Goal: Transaction & Acquisition: Purchase product/service

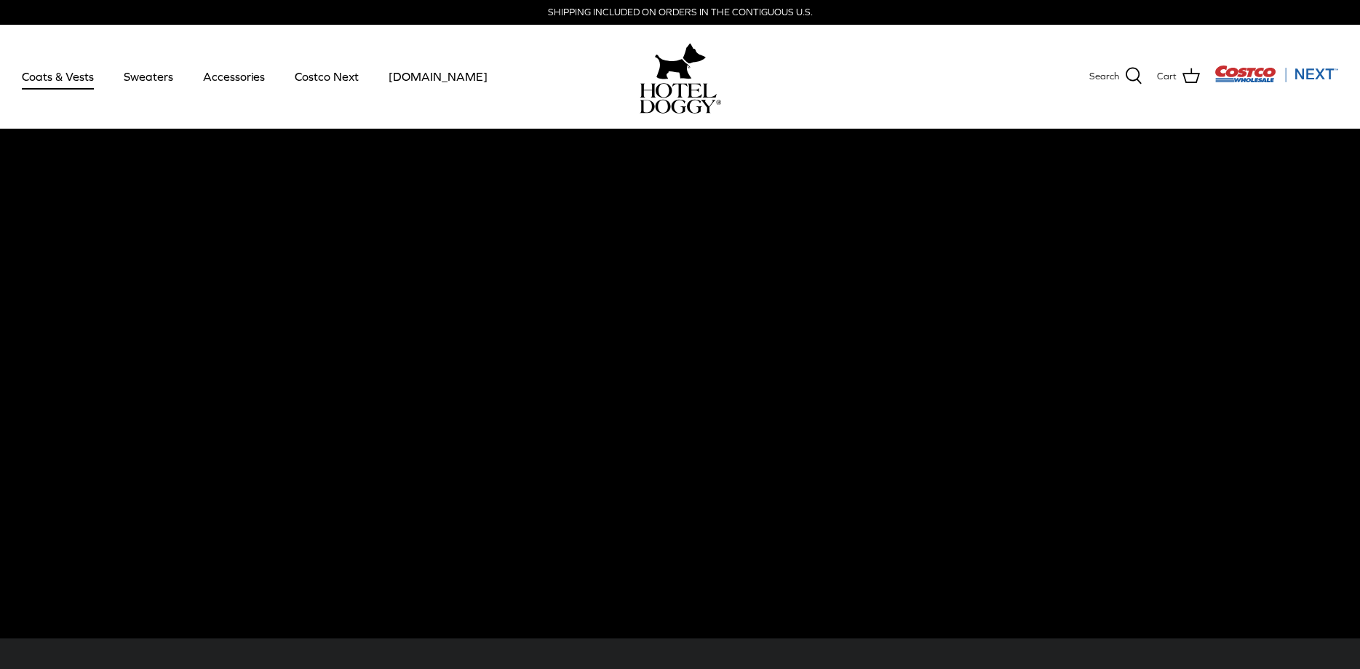
click at [65, 76] on link "Coats & Vests" at bounding box center [58, 76] width 98 height 49
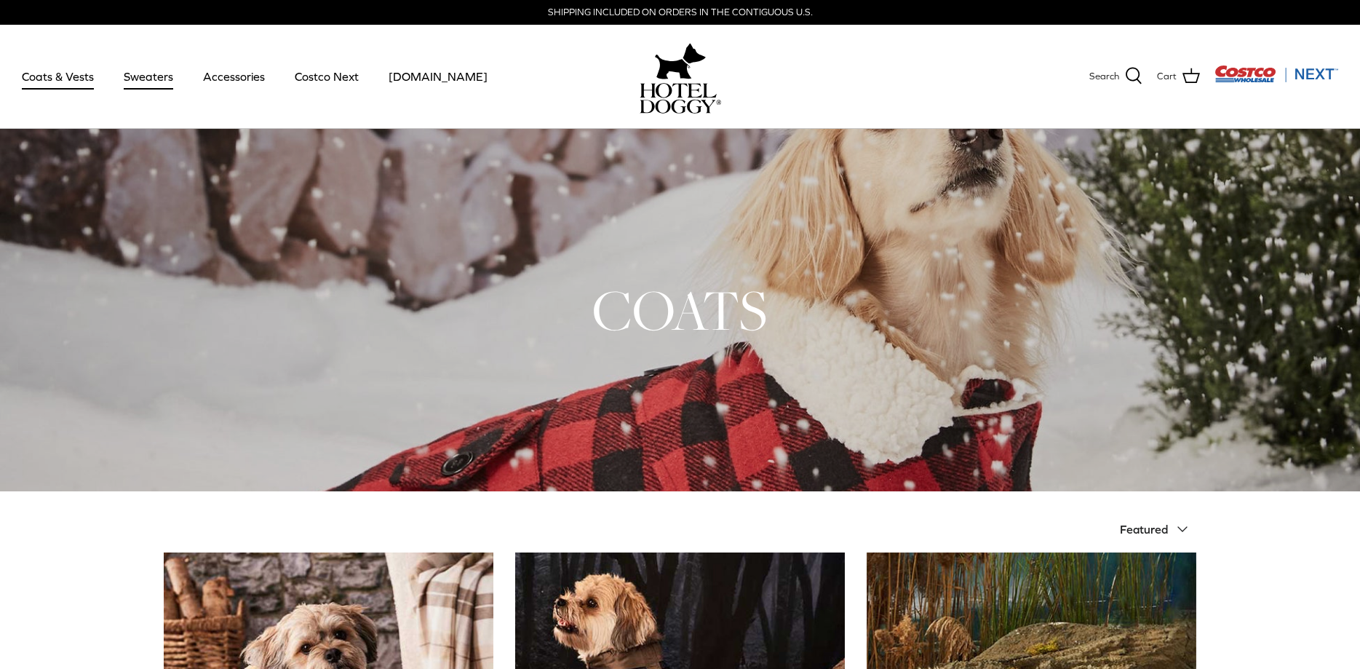
click at [132, 79] on link "Sweaters" at bounding box center [149, 76] width 76 height 49
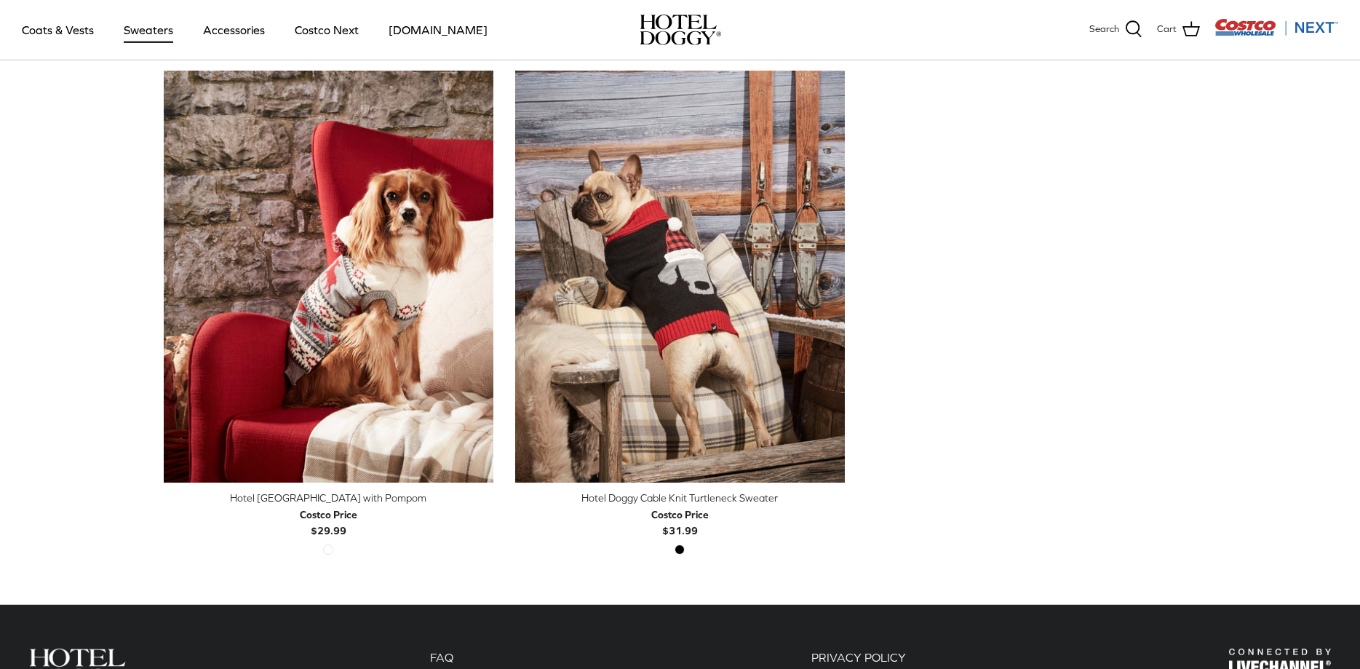
scroll to position [424, 0]
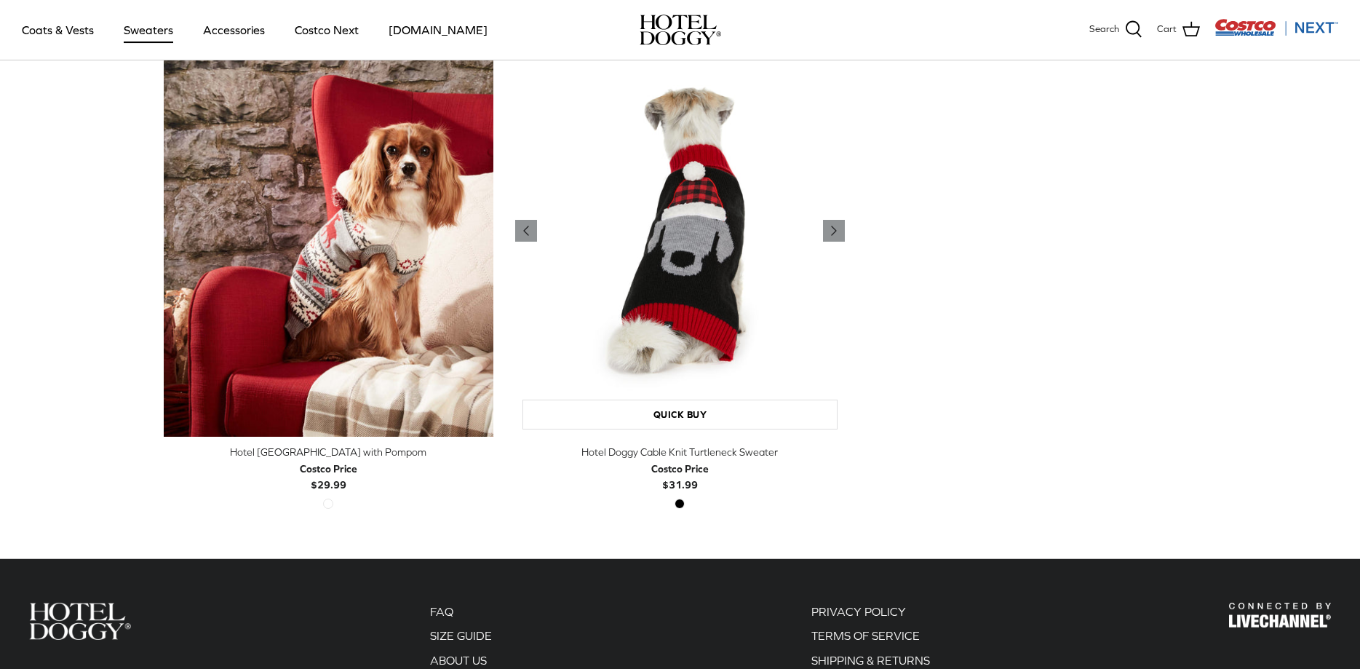
click at [680, 287] on img "Hotel Doggy Cable Knit Turtleneck Sweater" at bounding box center [680, 231] width 330 height 413
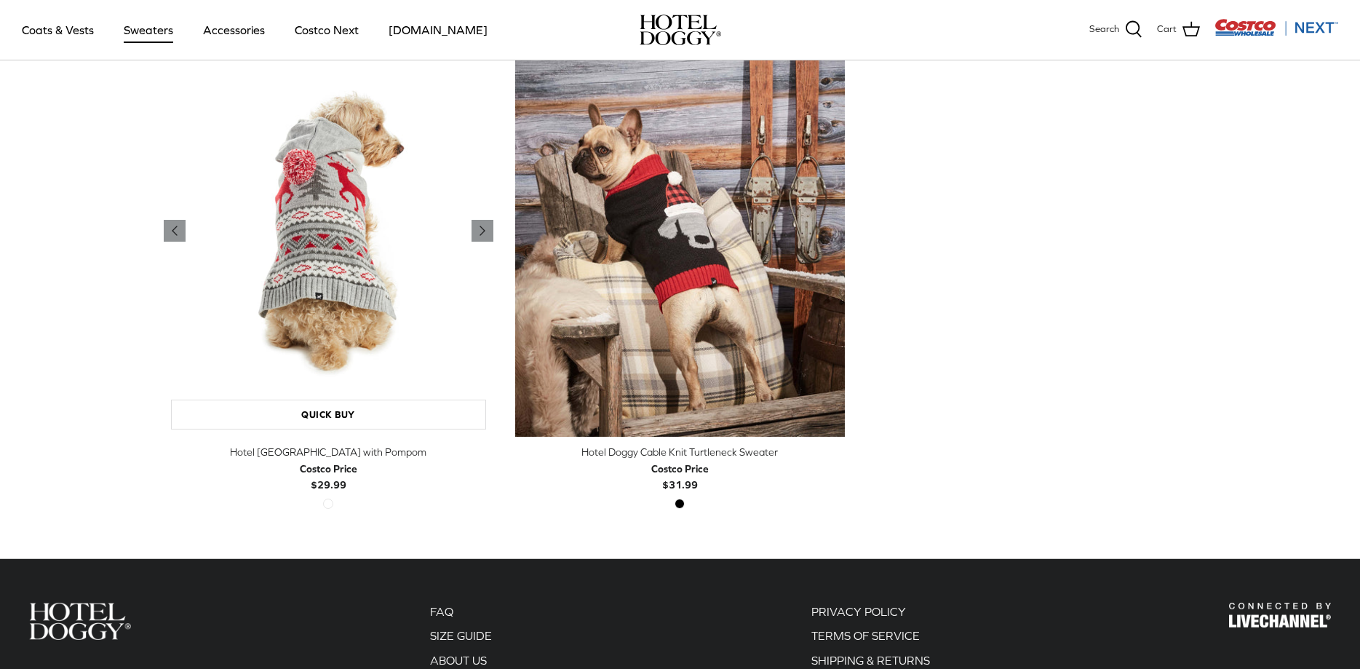
click at [340, 300] on img "Hotel Doggy Fair Isle Sweater with Pompom" at bounding box center [329, 231] width 330 height 413
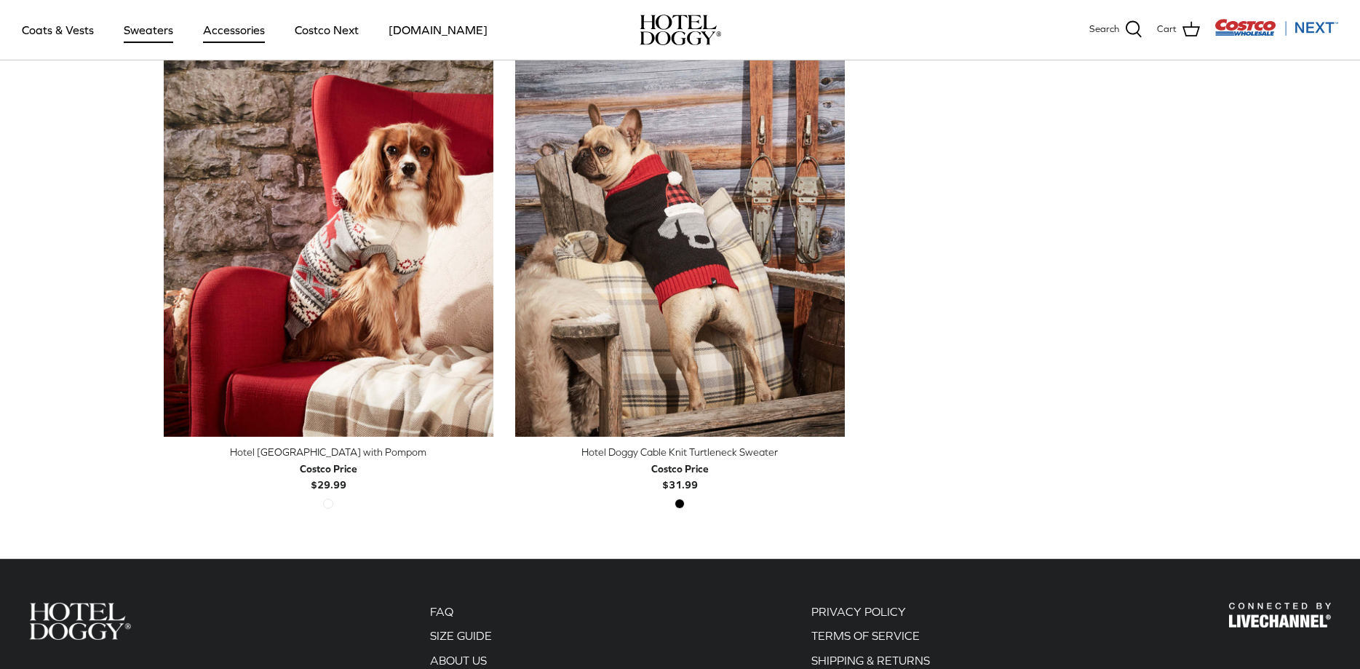
click at [232, 31] on link "Accessories" at bounding box center [234, 29] width 88 height 49
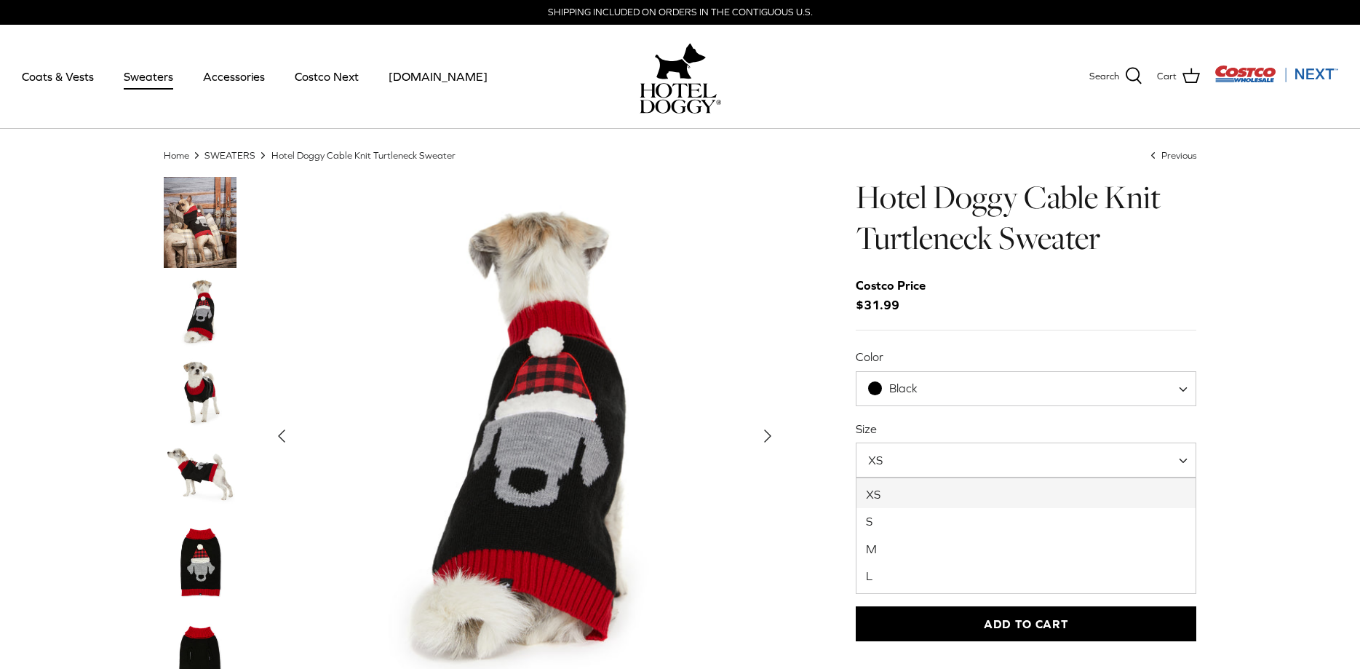
click at [1187, 458] on span at bounding box center [1188, 459] width 15 height 35
select select "L"
click at [892, 493] on link "Size Guide" at bounding box center [1026, 493] width 341 height 17
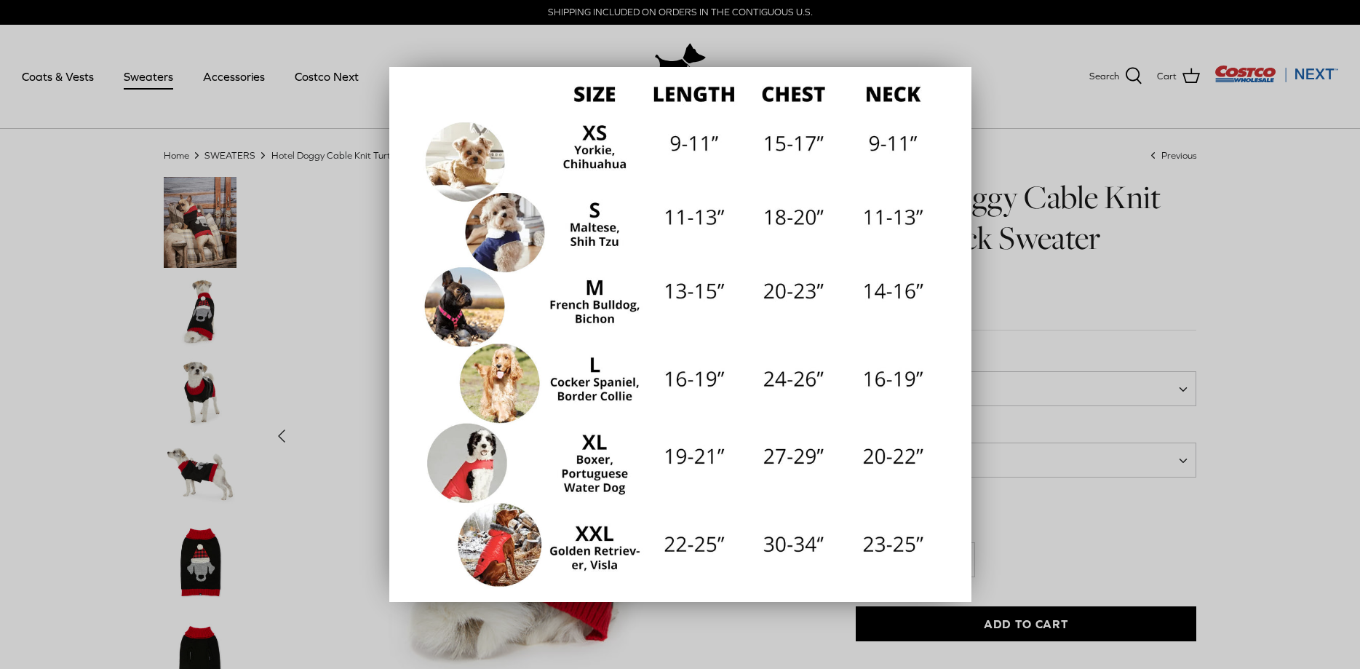
scroll to position [178, 0]
click at [1317, 225] on div at bounding box center [680, 334] width 1360 height 669
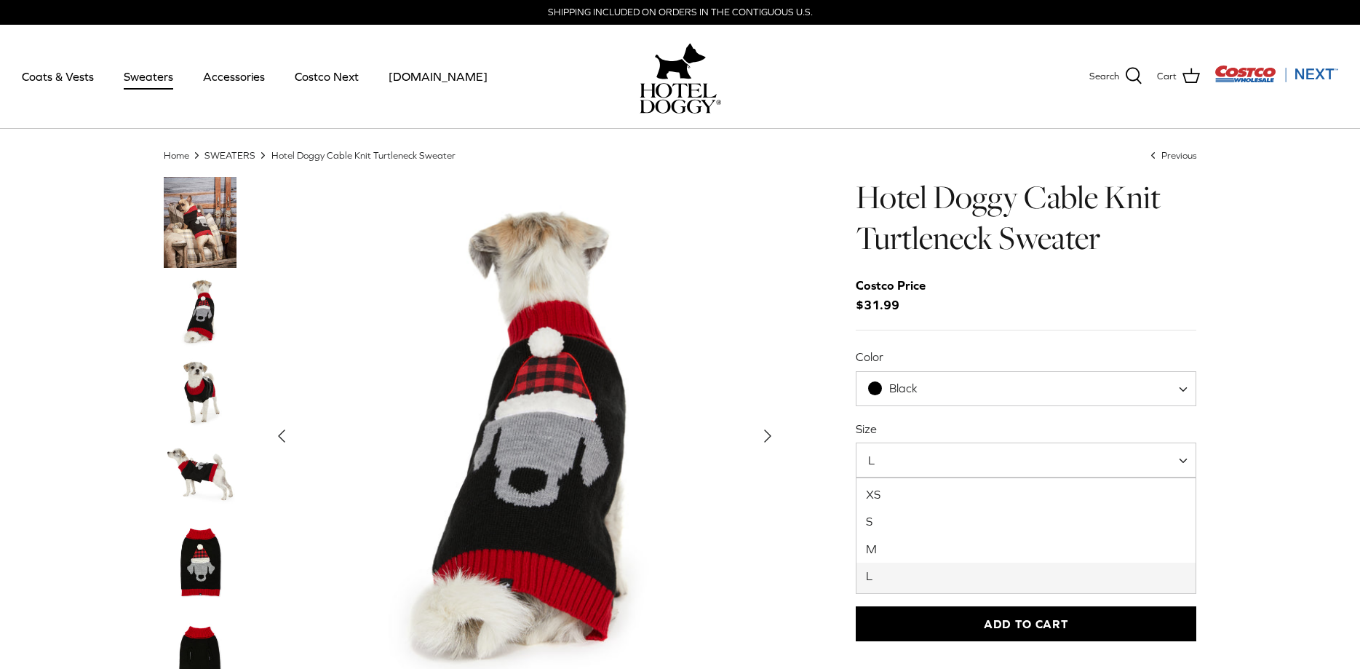
click at [1187, 456] on span at bounding box center [1188, 459] width 15 height 35
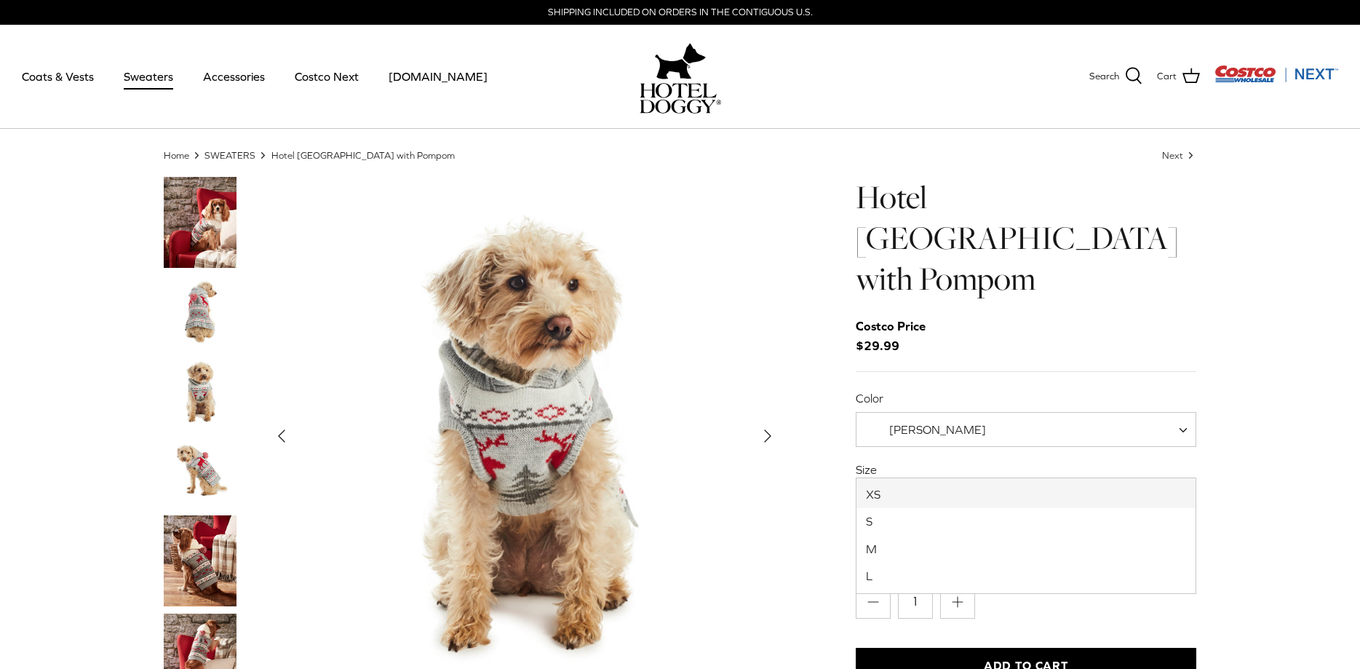
click at [1186, 483] on span at bounding box center [1188, 500] width 15 height 35
select select "L"
click at [1187, 483] on span at bounding box center [1188, 500] width 15 height 35
